Goal: Find specific page/section: Find specific page/section

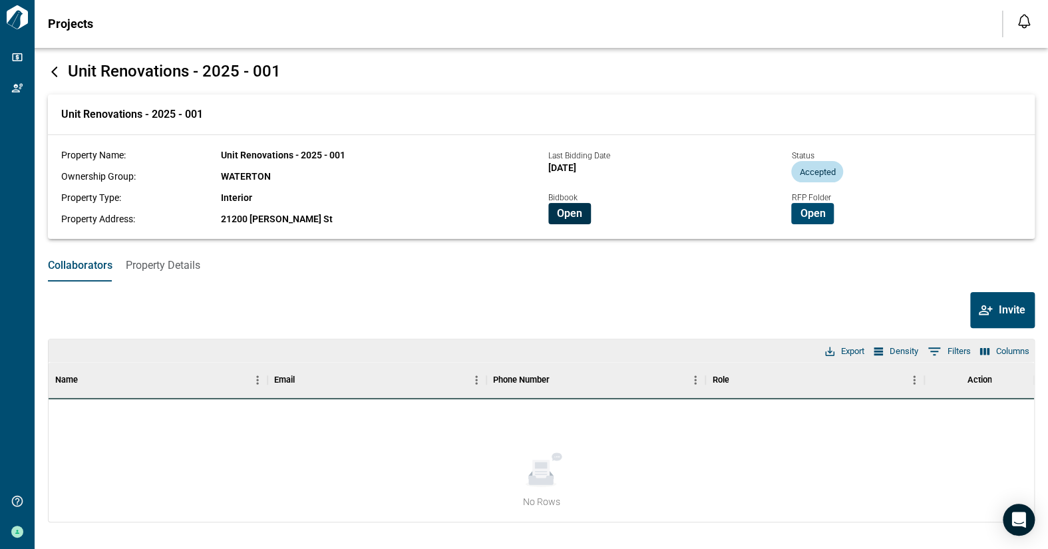
click at [574, 214] on span "Open" at bounding box center [569, 213] width 25 height 13
click at [569, 218] on span "Open" at bounding box center [569, 213] width 25 height 13
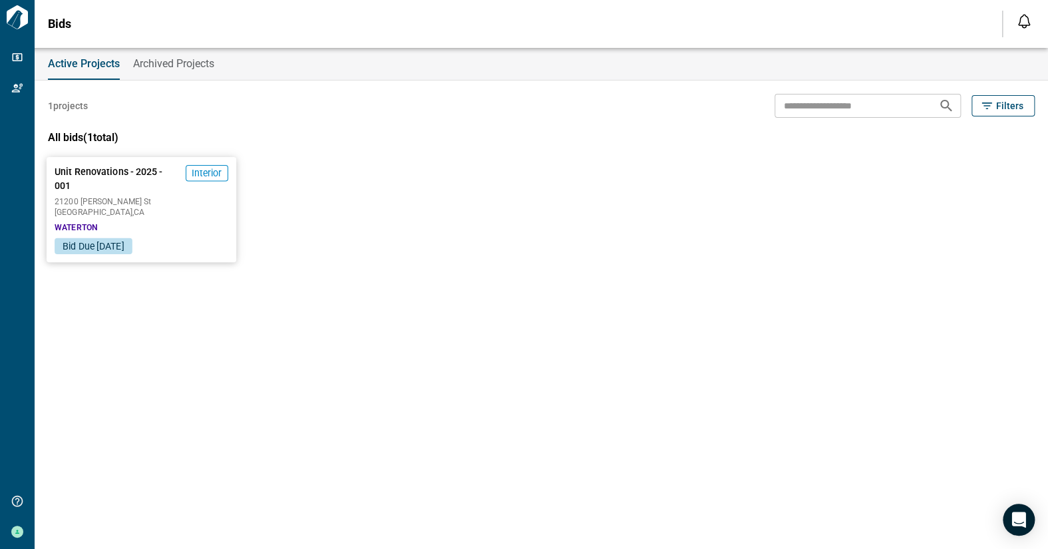
click at [151, 196] on div "Unit Renovations - 2025 - 001 Interior [GEOGRAPHIC_DATA][PERSON_NAME] , [GEOGRA…" at bounding box center [142, 197] width 190 height 81
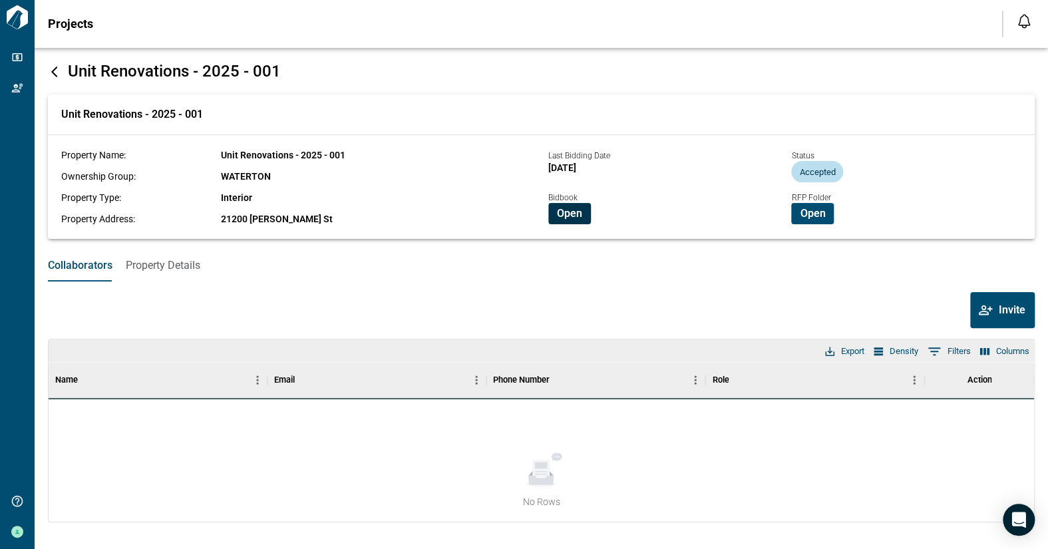
click at [570, 216] on span "Open" at bounding box center [569, 213] width 25 height 13
